Goal: Transaction & Acquisition: Purchase product/service

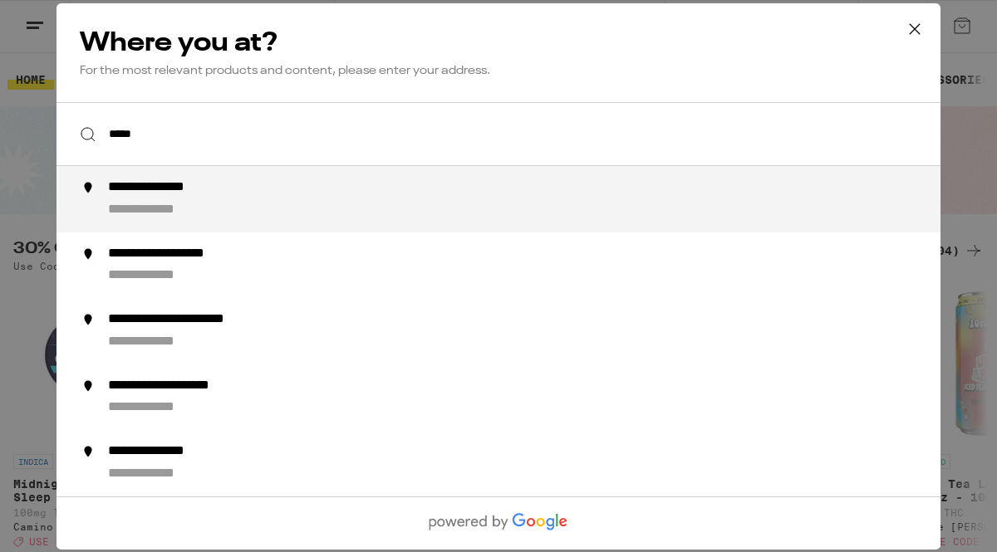
click at [628, 219] on div "**********" at bounding box center [531, 199] width 847 height 40
type input "**********"
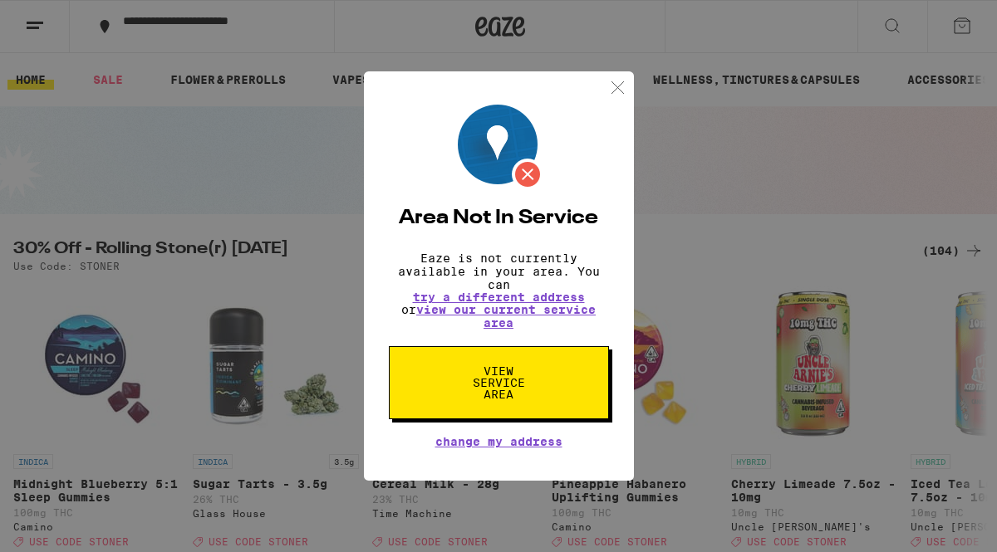
click at [612, 91] on img at bounding box center [617, 87] width 21 height 21
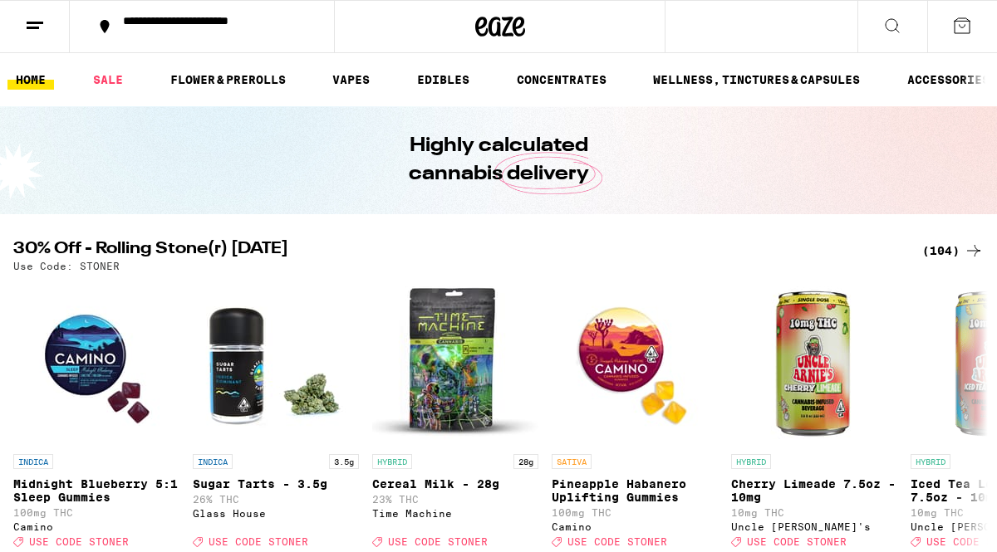
scroll to position [350, 0]
